Goal: Task Accomplishment & Management: Manage account settings

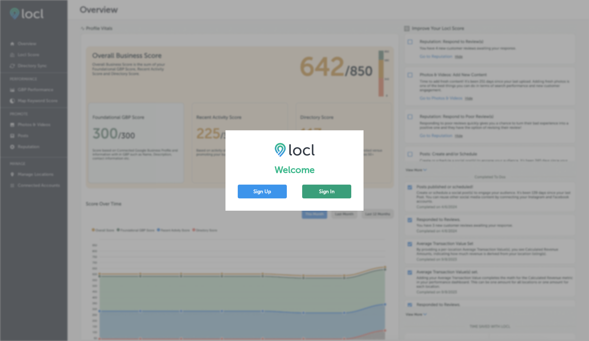
click at [327, 190] on button "Sign In" at bounding box center [326, 192] width 49 height 14
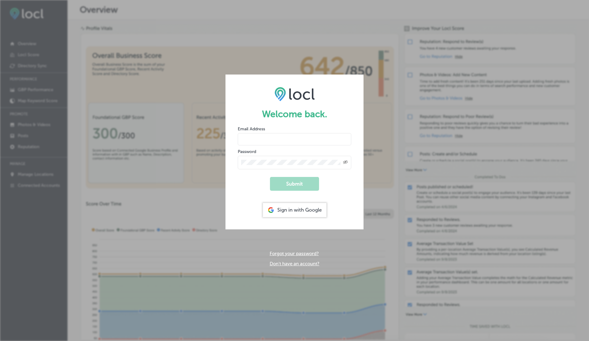
click at [258, 138] on input "email" at bounding box center [294, 139] width 113 height 12
paste input "[EMAIL_ADDRESS][DOMAIN_NAME]"
type input "[EMAIL_ADDRESS][DOMAIN_NAME]"
click at [293, 180] on button "Submit" at bounding box center [294, 184] width 49 height 14
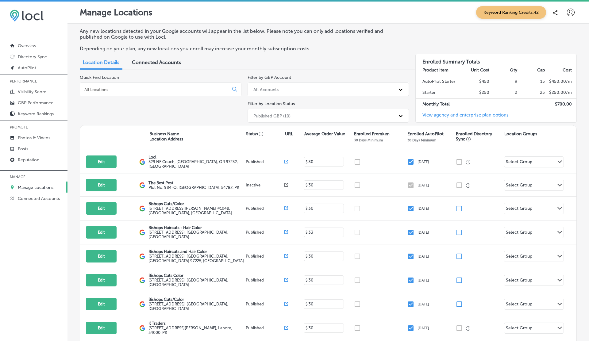
click at [571, 12] on icon at bounding box center [571, 13] width 8 height 8
click at [547, 63] on div at bounding box center [545, 65] width 5 height 5
